Goal: Task Accomplishment & Management: Use online tool/utility

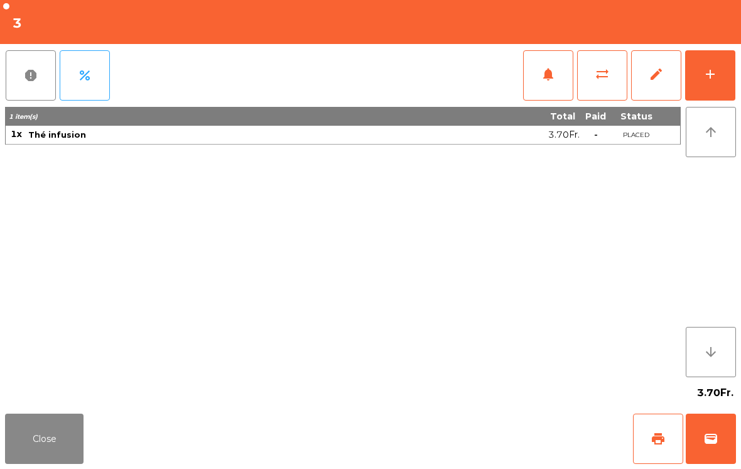
click at [714, 74] on div "add" at bounding box center [710, 74] width 15 height 15
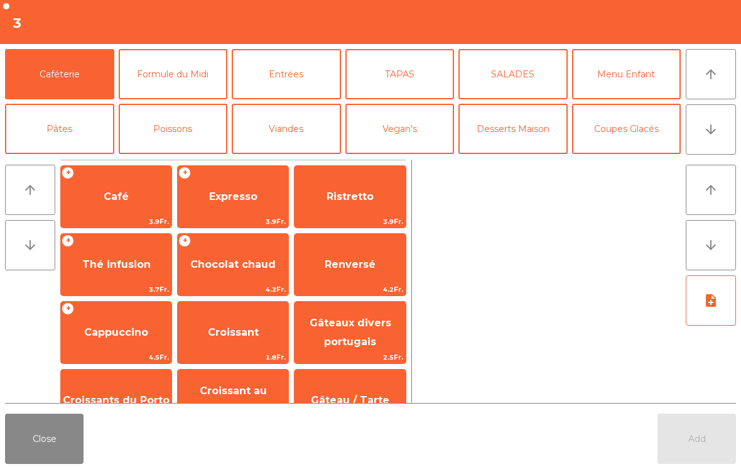
click at [102, 196] on span "Café" at bounding box center [116, 197] width 111 height 34
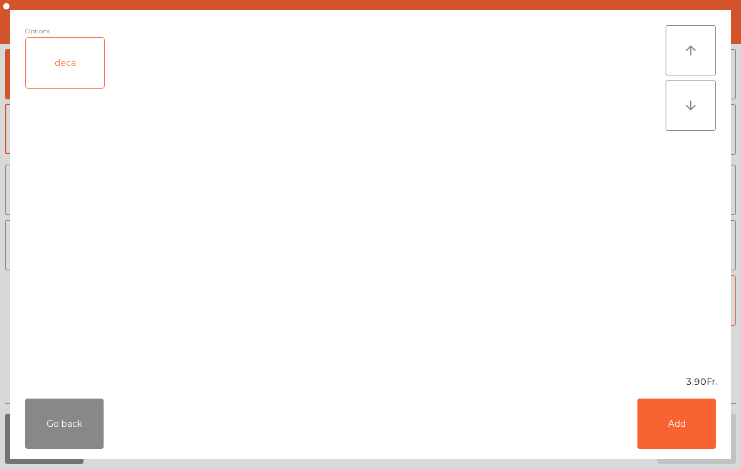
click at [674, 438] on button "Add" at bounding box center [677, 423] width 79 height 50
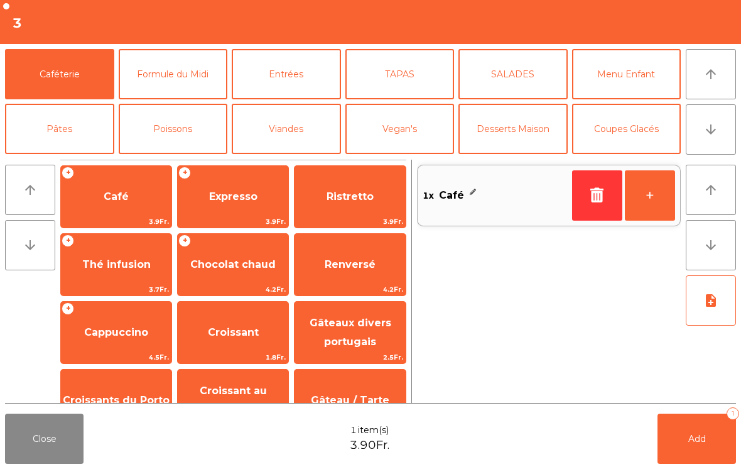
click at [674, 440] on button "Add 1" at bounding box center [697, 438] width 79 height 50
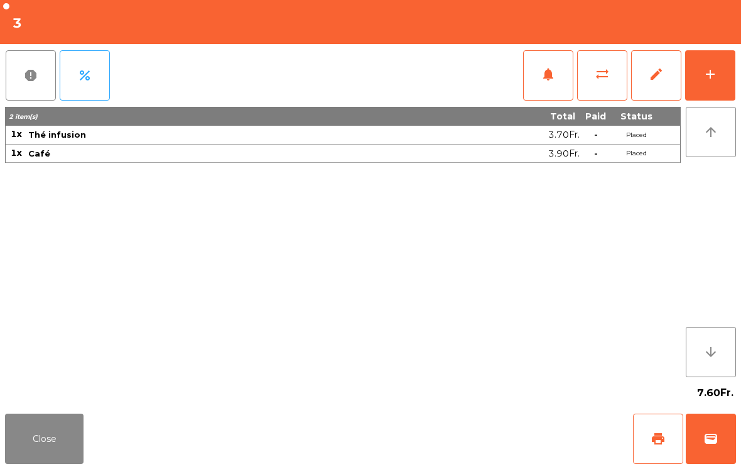
click at [46, 432] on button "Close" at bounding box center [44, 438] width 79 height 50
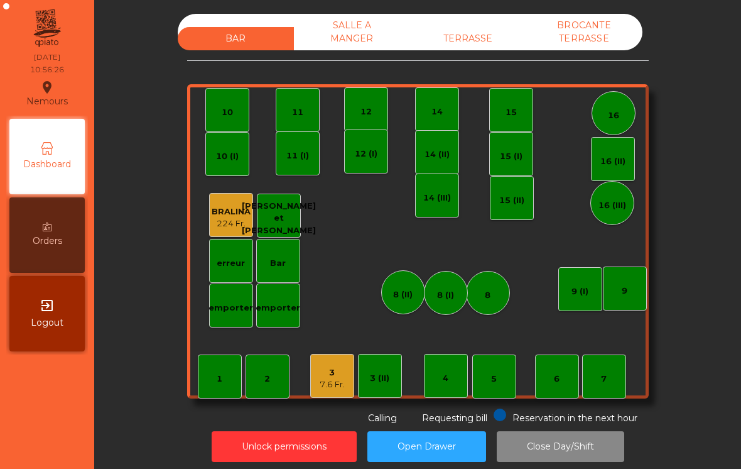
click at [503, 373] on div "5" at bounding box center [494, 376] width 44 height 44
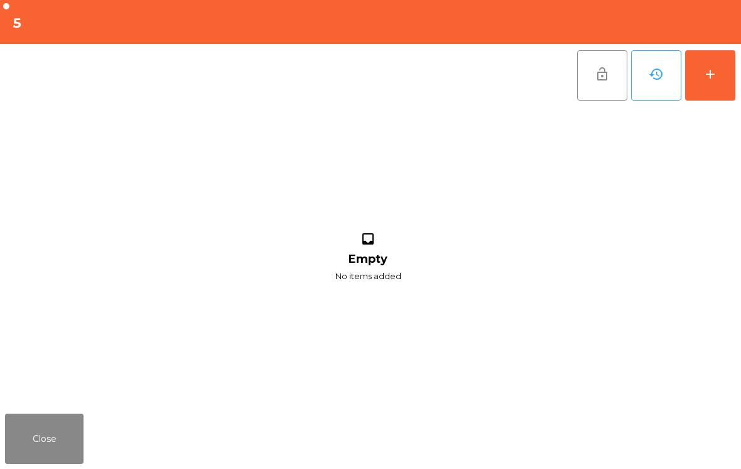
click at [722, 70] on button "add" at bounding box center [710, 75] width 50 height 50
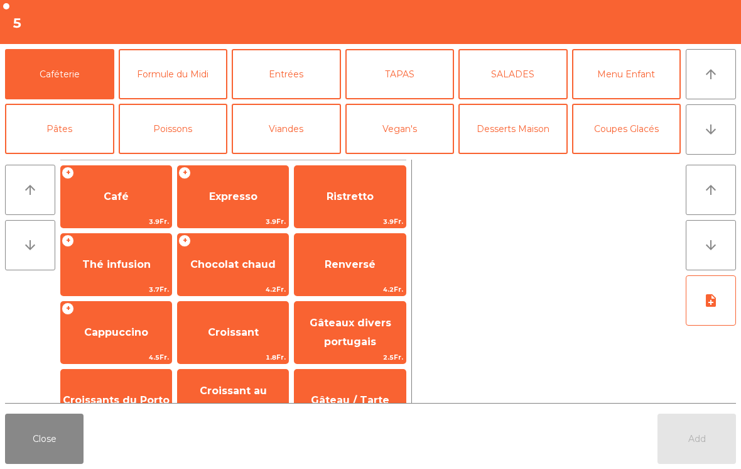
click at [123, 332] on span "Cappuccino" at bounding box center [116, 332] width 64 height 12
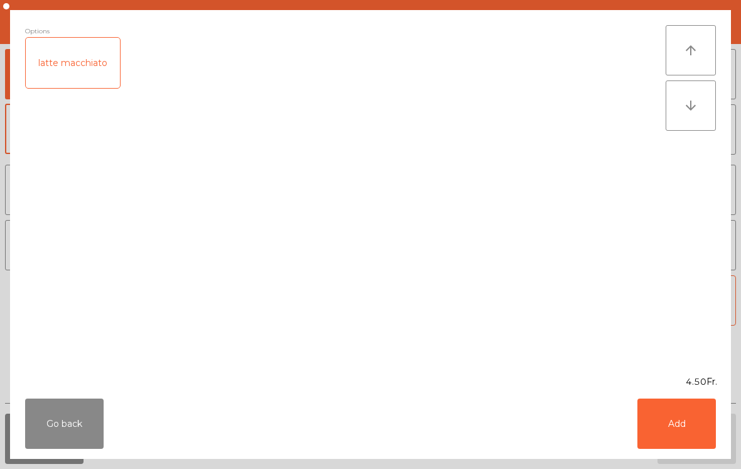
click at [664, 428] on button "Add" at bounding box center [677, 423] width 79 height 50
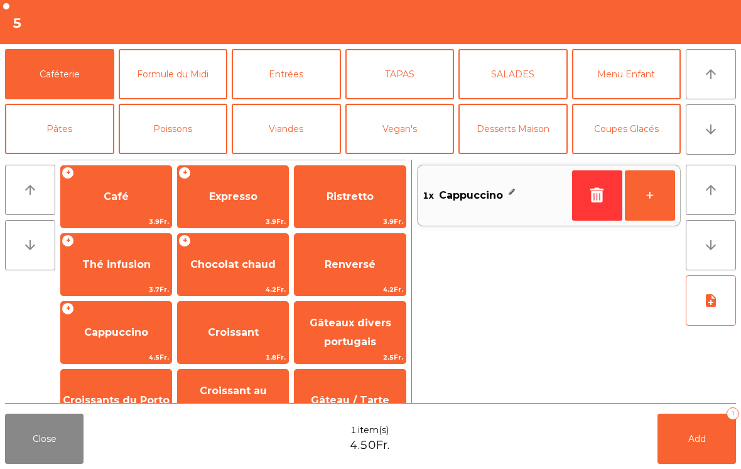
click at [648, 199] on button "+" at bounding box center [650, 195] width 50 height 50
click at [327, 341] on span "Gâteaux divers portugais" at bounding box center [351, 332] width 82 height 31
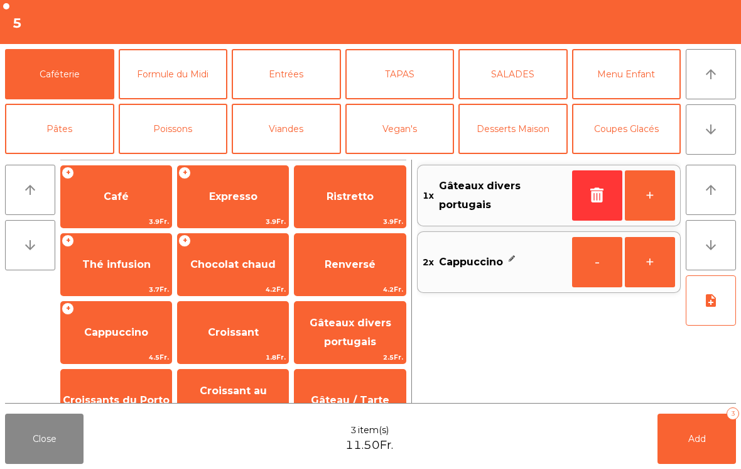
click at [651, 208] on button "+" at bounding box center [650, 195] width 50 height 50
click at [227, 342] on span "Croissant" at bounding box center [233, 332] width 111 height 34
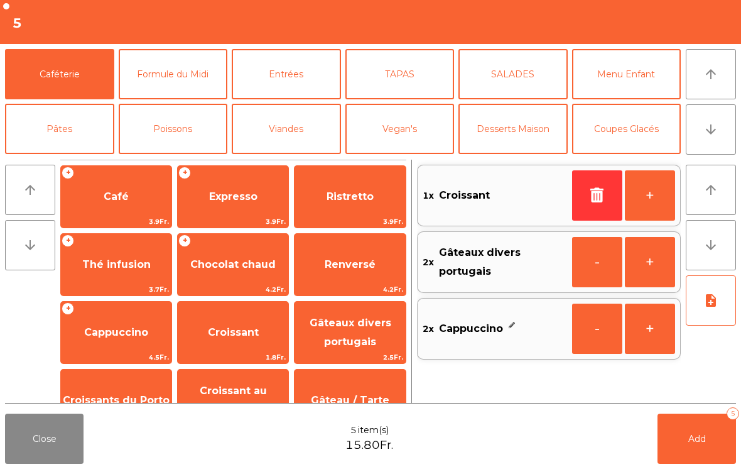
click at [637, 204] on button "+" at bounding box center [650, 195] width 50 height 50
click at [704, 435] on span "Add" at bounding box center [697, 438] width 18 height 11
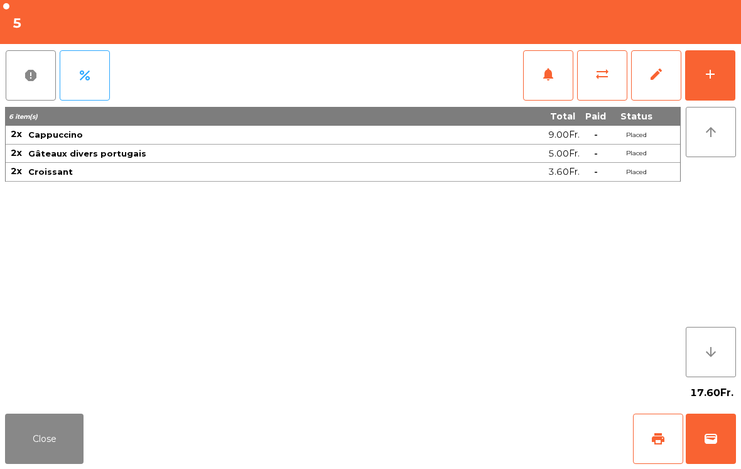
click at [50, 455] on button "Close" at bounding box center [44, 438] width 79 height 50
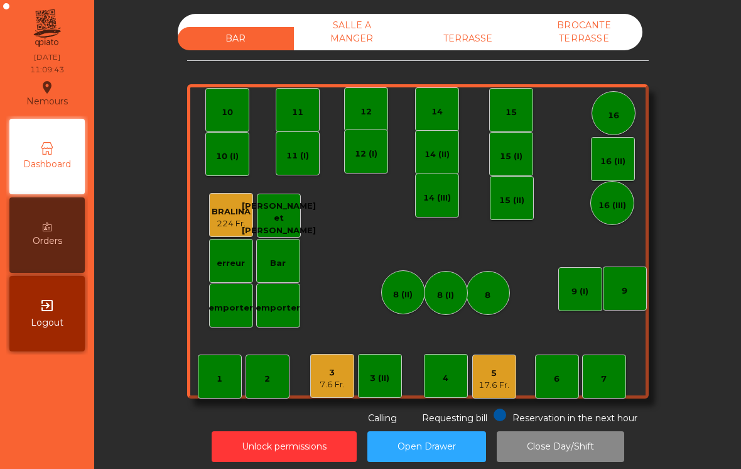
click at [332, 374] on div "3" at bounding box center [332, 372] width 25 height 13
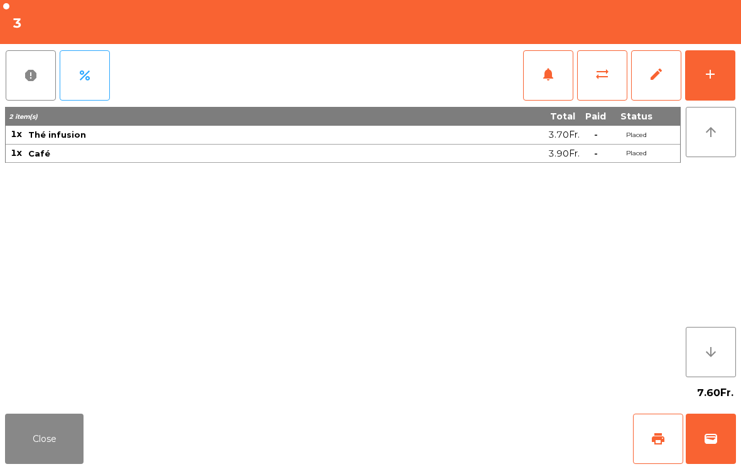
click at [636, 438] on button "print" at bounding box center [658, 438] width 50 height 50
